Goal: Browse casually: Explore the website without a specific task or goal

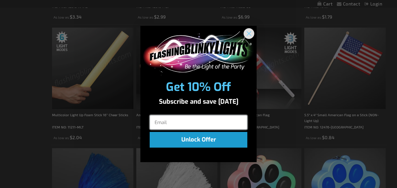
scroll to position [318, 0]
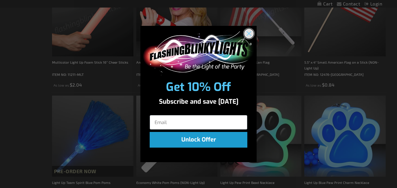
click at [250, 31] on circle "Close dialog" at bounding box center [249, 34] width 10 height 10
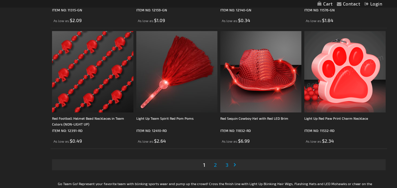
scroll to position [1830, 0]
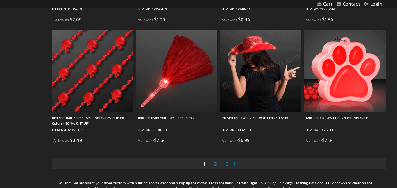
click at [214, 164] on span "2" at bounding box center [215, 164] width 3 height 6
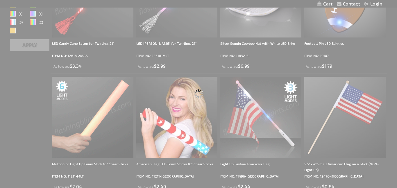
scroll to position [69, 0]
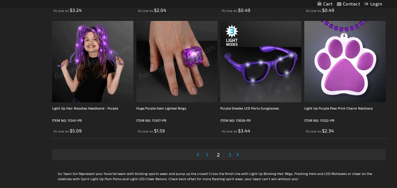
scroll to position [1954, 0]
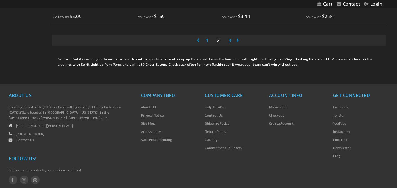
click at [232, 39] on link "Page 3" at bounding box center [230, 40] width 5 height 9
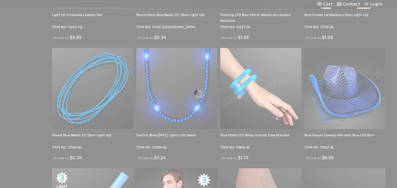
scroll to position [272, 0]
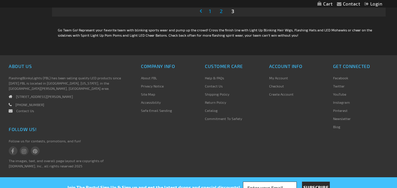
scroll to position [1023, 0]
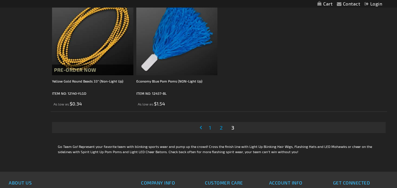
click at [211, 127] on span "1" at bounding box center [210, 128] width 2 height 6
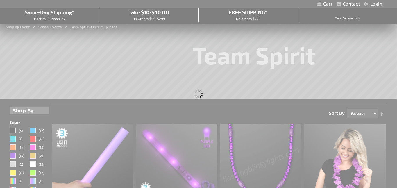
scroll to position [0, 0]
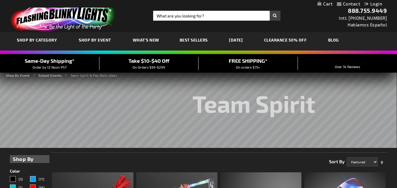
scroll to position [113, 0]
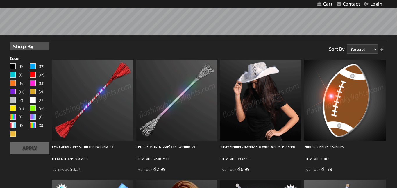
click at [252, 110] on img at bounding box center [261, 100] width 81 height 81
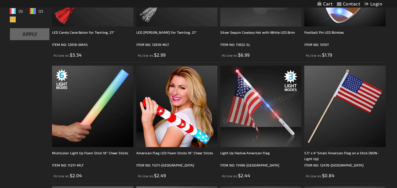
scroll to position [232, 0]
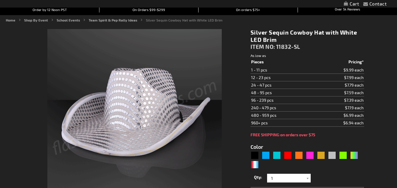
type input "5644"
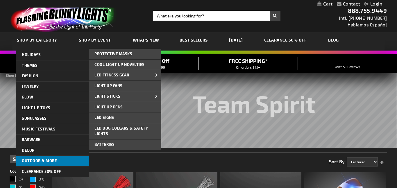
click at [73, 161] on link "Outdoor & More" at bounding box center [52, 161] width 73 height 10
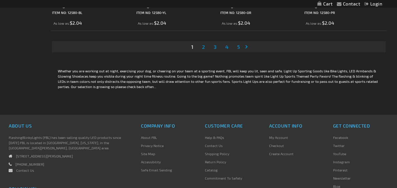
scroll to position [1954, 0]
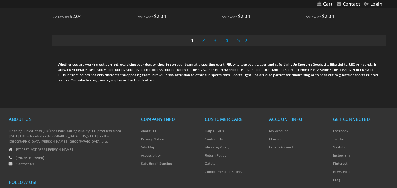
click at [206, 39] on link "Page 2" at bounding box center [203, 40] width 5 height 9
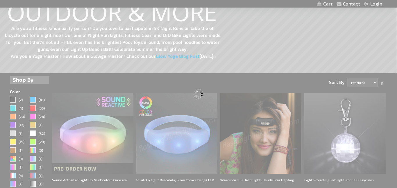
scroll to position [16, 0]
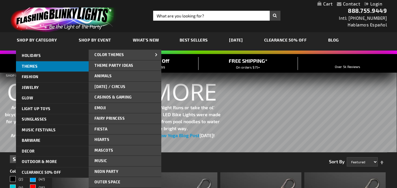
click at [44, 61] on link "THEMES" at bounding box center [52, 66] width 73 height 10
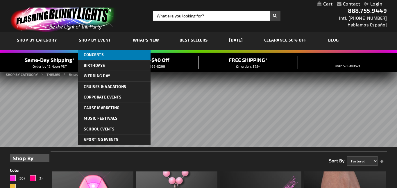
click at [94, 56] on span "Concerts" at bounding box center [94, 54] width 20 height 5
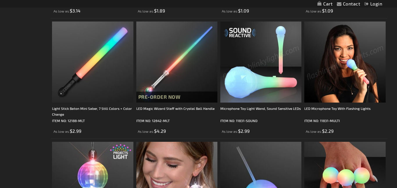
scroll to position [1594, 0]
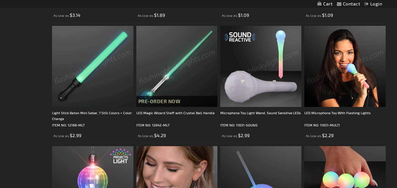
click at [97, 57] on img at bounding box center [92, 66] width 81 height 81
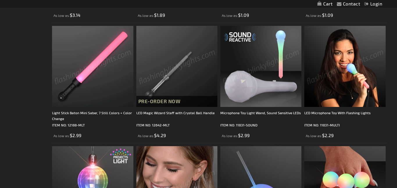
scroll to position [1607, 0]
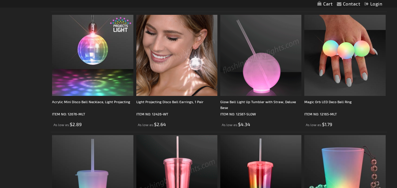
scroll to position [1814, 0]
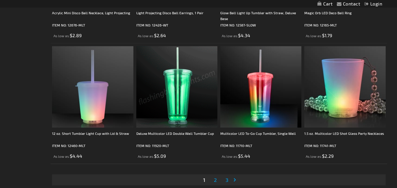
click at [214, 177] on span "2" at bounding box center [215, 180] width 3 height 6
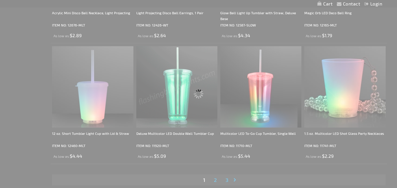
scroll to position [1888, 0]
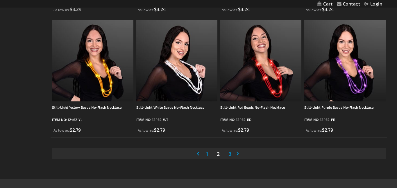
scroll to position [1856, 0]
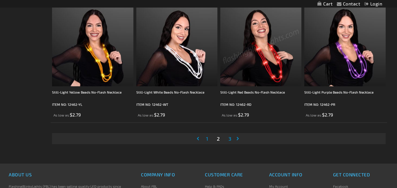
click at [229, 140] on span "3" at bounding box center [230, 139] width 3 height 6
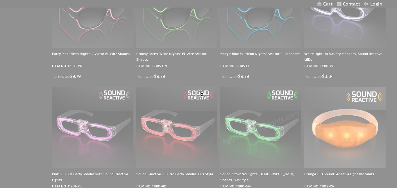
scroll to position [339, 0]
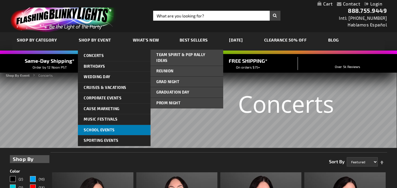
click at [107, 128] on span "School Events" at bounding box center [99, 130] width 31 height 5
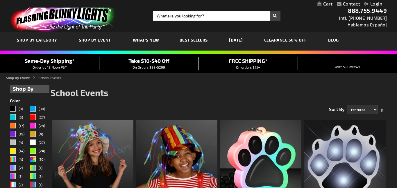
drag, startPoint x: 126, startPoint y: 129, endPoint x: 142, endPoint y: 87, distance: 45.2
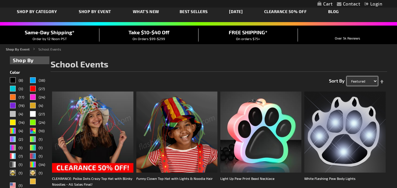
click at [363, 81] on select "Featured Name Price Best Sellers" at bounding box center [362, 81] width 31 height 9
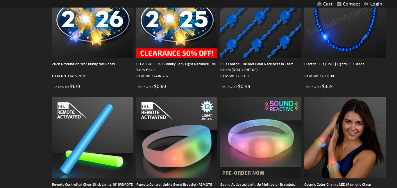
scroll to position [0, 0]
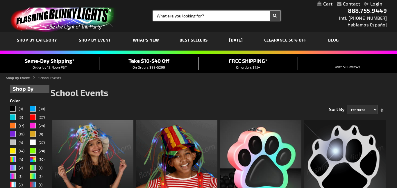
click at [191, 19] on input "Search" at bounding box center [216, 16] width 127 height 10
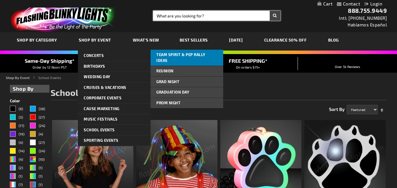
drag, startPoint x: 121, startPoint y: 132, endPoint x: 179, endPoint y: 57, distance: 95.2
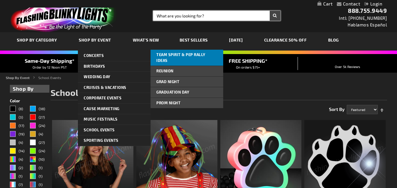
click at [151, 125] on li "School Events Team Spirit & Pep Rally Ideas Team Spirit & Pep Rally Ideas Team …" at bounding box center [114, 130] width 73 height 11
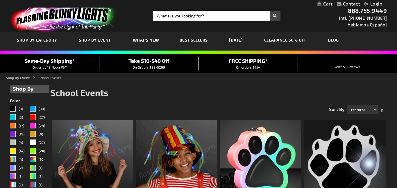
click at [179, 57] on div "Take $10-$40 Off On Orders $99-$299" at bounding box center [150, 63] width 100 height 13
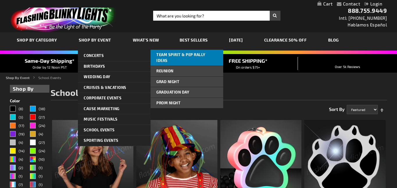
drag, startPoint x: 131, startPoint y: 133, endPoint x: 200, endPoint y: 56, distance: 103.4
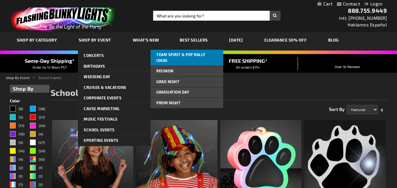
click at [151, 125] on li "School Events Team Spirit & Pep Rally Ideas Team Spirit & Pep Rally Ideas Team …" at bounding box center [114, 130] width 73 height 11
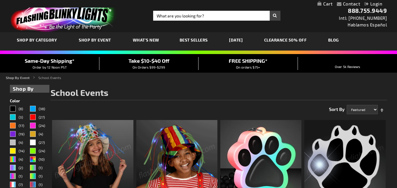
click at [200, 56] on div "Same-Day Shipping* Order by 12 Noon PST Take $10-$40 Off On Orders $99-$299 FRE…" at bounding box center [198, 63] width 397 height 19
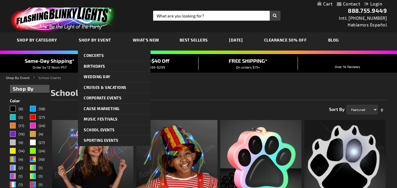
click at [87, 37] on link "Shop By Event" at bounding box center [95, 40] width 42 height 20
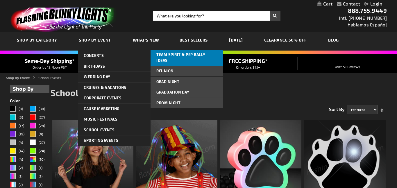
drag, startPoint x: 143, startPoint y: 131, endPoint x: 171, endPoint y: 58, distance: 78.4
click at [151, 125] on li "School Events Team Spirit & Pep Rally Ideas Team Spirit & Pep Rally Ideas Team …" at bounding box center [114, 130] width 73 height 11
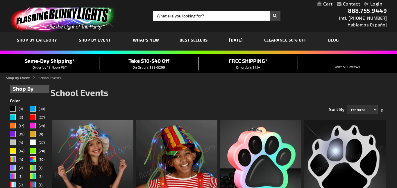
click at [171, 58] on div "Take $10-$40 Off On Orders $99-$299" at bounding box center [150, 63] width 100 height 13
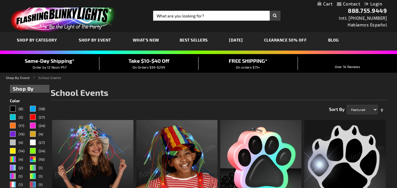
click at [171, 58] on div "Take $10-$40 Off On Orders $99-$299" at bounding box center [150, 63] width 100 height 13
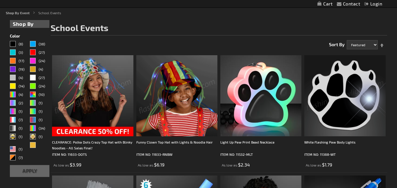
click at [34, 24] on strong "Shop By" at bounding box center [30, 24] width 34 height 8
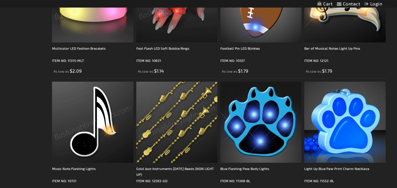
scroll to position [0, 0]
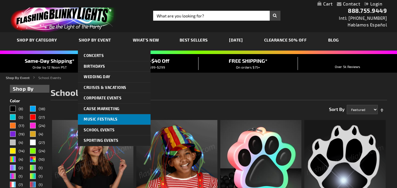
click at [120, 118] on link "Music Festivals" at bounding box center [114, 119] width 73 height 10
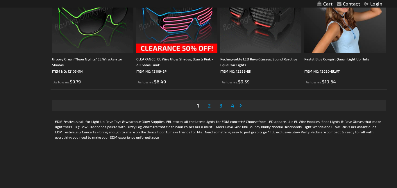
scroll to position [1891, 0]
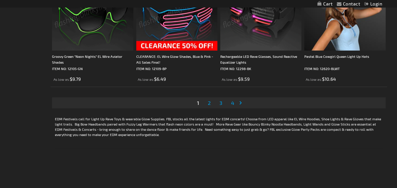
click at [210, 101] on span "2" at bounding box center [209, 103] width 3 height 6
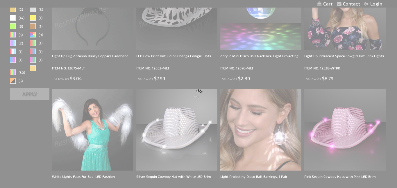
scroll to position [52, 0]
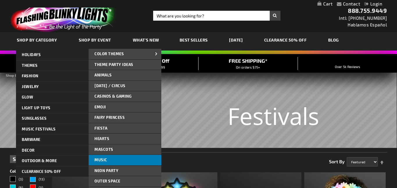
click at [110, 159] on link "Music" at bounding box center [125, 160] width 73 height 10
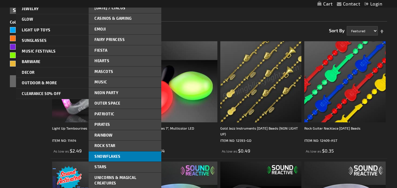
scroll to position [77, 0]
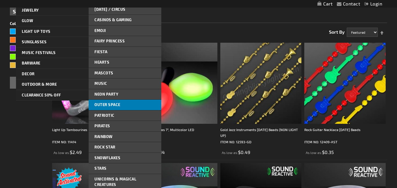
click at [121, 105] on link "Outer Space" at bounding box center [125, 105] width 73 height 10
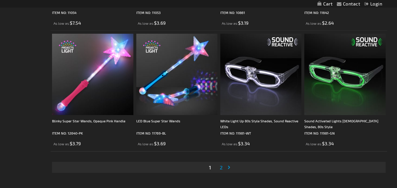
scroll to position [1789, 0]
